Goal: Check status: Check status

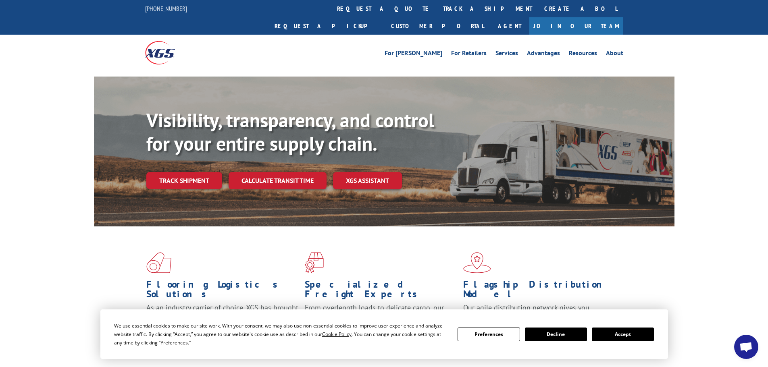
click at [622, 344] on div "We use essential cookies to make our site work. With your consent, we may also …" at bounding box center [384, 334] width 540 height 25
click at [621, 318] on div "We use essential cookies to make our site work. With your consent, we may also …" at bounding box center [384, 335] width 568 height 50
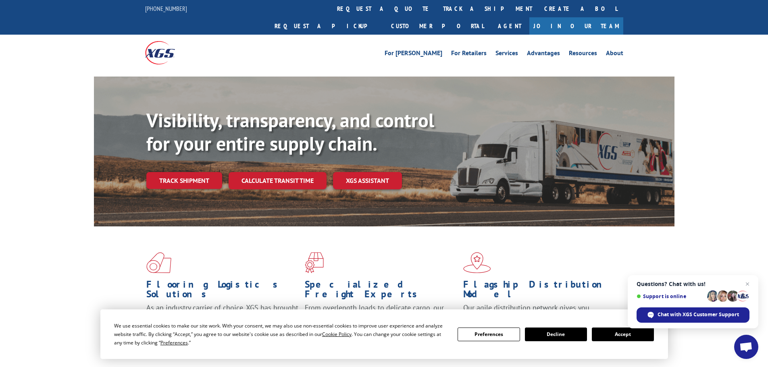
drag, startPoint x: 652, startPoint y: 337, endPoint x: 644, endPoint y: 337, distance: 7.3
click at [651, 337] on button "Accept" at bounding box center [623, 335] width 62 height 14
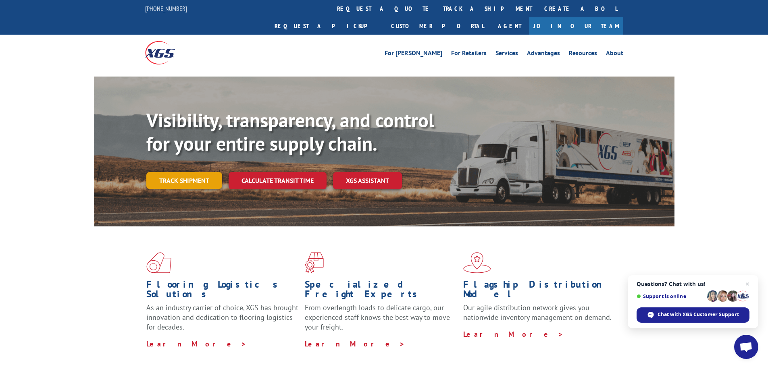
click at [206, 172] on link "Track shipment" at bounding box center [184, 180] width 76 height 17
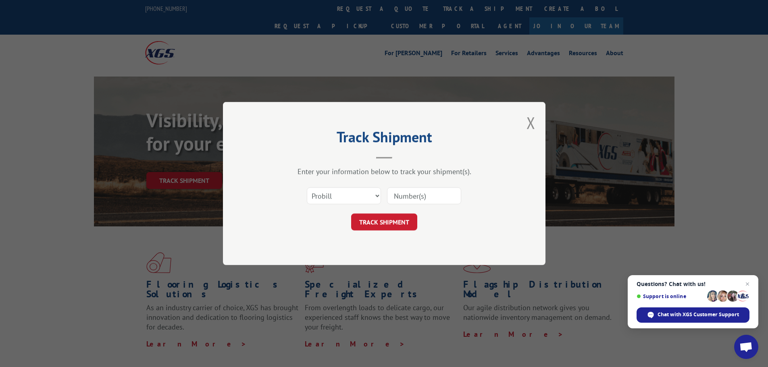
click at [384, 194] on div "Select category... Probill BOL PO" at bounding box center [384, 196] width 242 height 27
click at [359, 196] on select "Select category... Probill BOL PO" at bounding box center [344, 195] width 74 height 17
select select "bol"
click at [307, 187] on select "Select category... Probill BOL PO" at bounding box center [344, 195] width 74 height 17
paste input "472382"
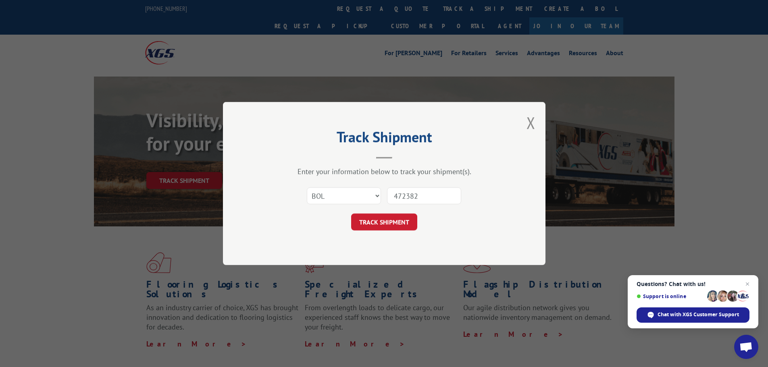
type input "472382"
click at [388, 231] on div "Track Shipment Enter your information below to track your shipment(s). Select c…" at bounding box center [384, 183] width 323 height 163
click at [390, 227] on button "TRACK SHIPMENT" at bounding box center [384, 222] width 66 height 17
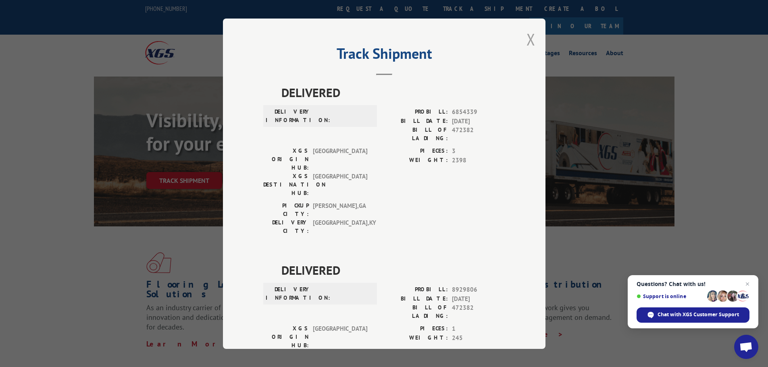
click at [527, 34] on button "Close modal" at bounding box center [531, 39] width 9 height 21
